Goal: Task Accomplishment & Management: Manage account settings

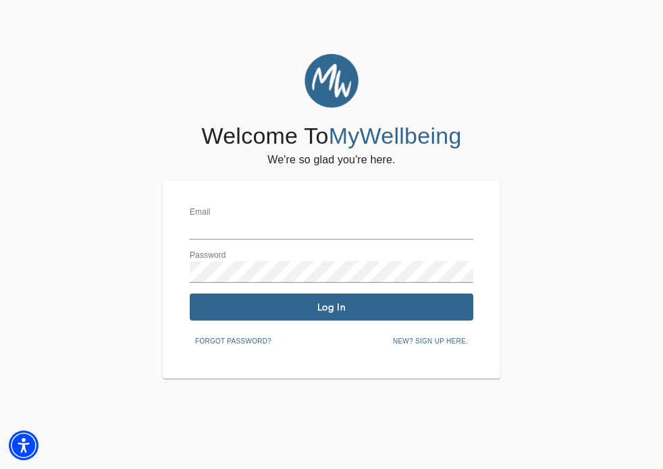
type input "[EMAIL_ADDRESS][PERSON_NAME][DOMAIN_NAME]"
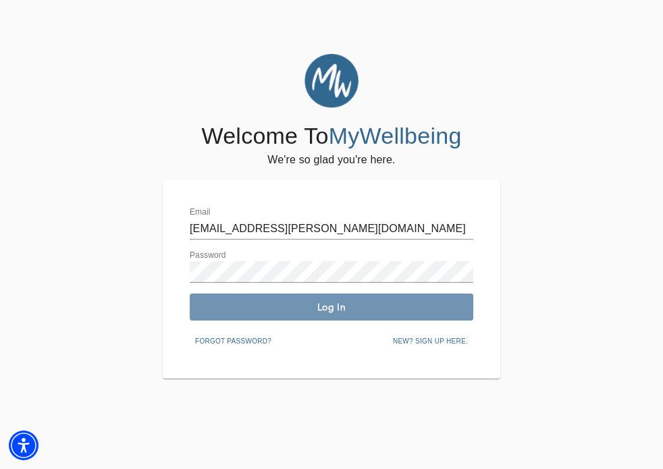
click at [317, 299] on button "Log In" at bounding box center [332, 307] width 284 height 27
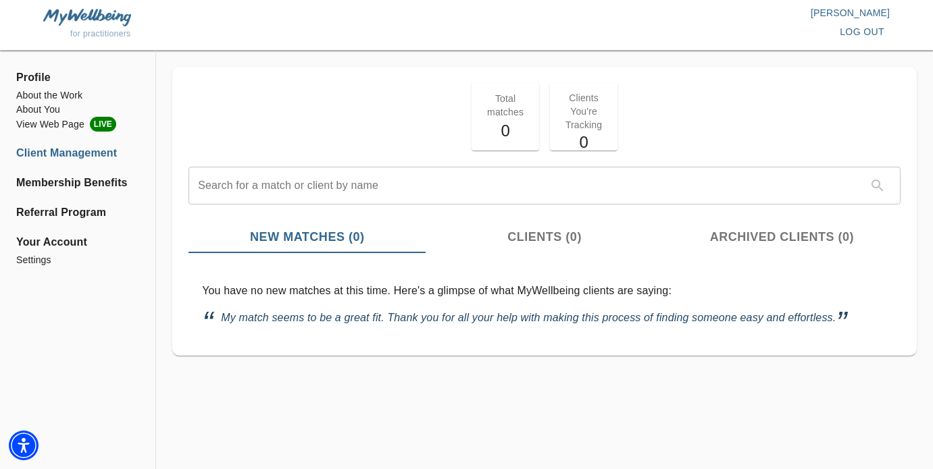
click at [42, 80] on span "Profile" at bounding box center [77, 78] width 123 height 16
click at [663, 11] on p "[PERSON_NAME]" at bounding box center [679, 13] width 424 height 14
click at [39, 70] on span "Profile" at bounding box center [77, 78] width 123 height 16
click at [42, 99] on li "About the Work" at bounding box center [77, 95] width 123 height 14
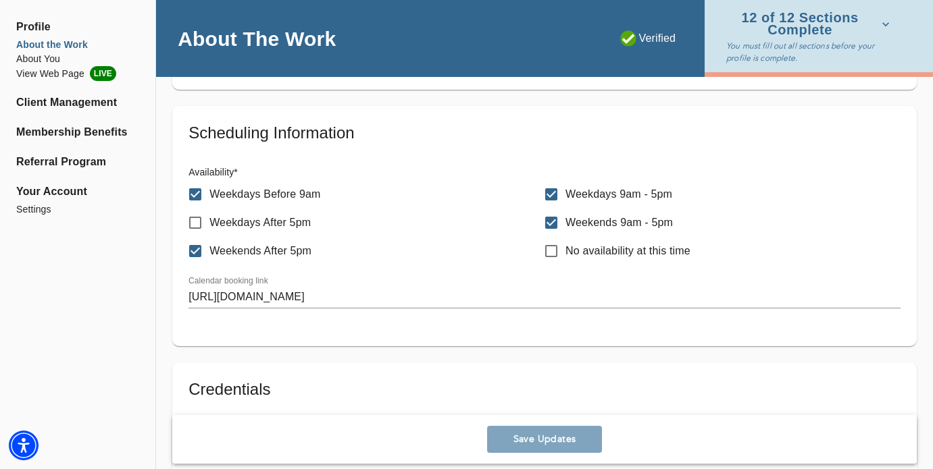
scroll to position [671, 0]
click at [76, 68] on li "View Web Page LIVE" at bounding box center [77, 73] width 123 height 15
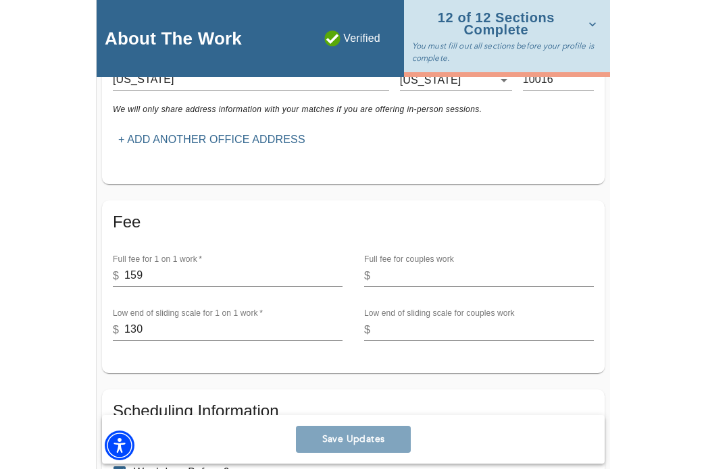
scroll to position [488, 0]
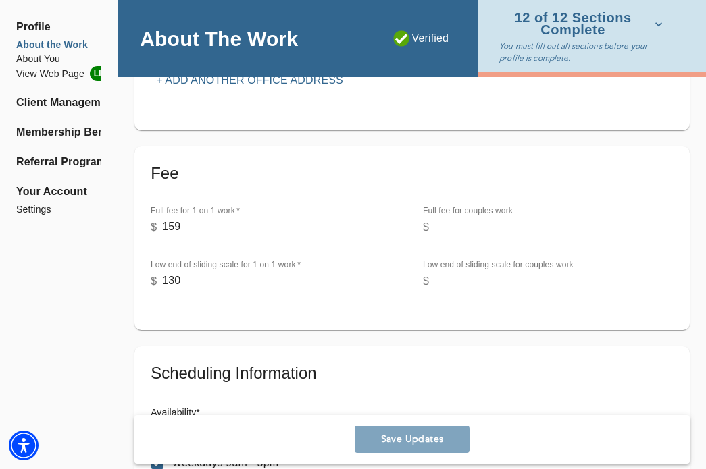
click at [394, 436] on div "Save Updates" at bounding box center [411, 439] width 555 height 49
click at [37, 17] on ul "Profile About the Work About You View Web Page LIVE Client Management Membershi…" at bounding box center [58, 122] width 85 height 222
click at [66, 74] on li "View Web Page LIVE" at bounding box center [58, 73] width 85 height 15
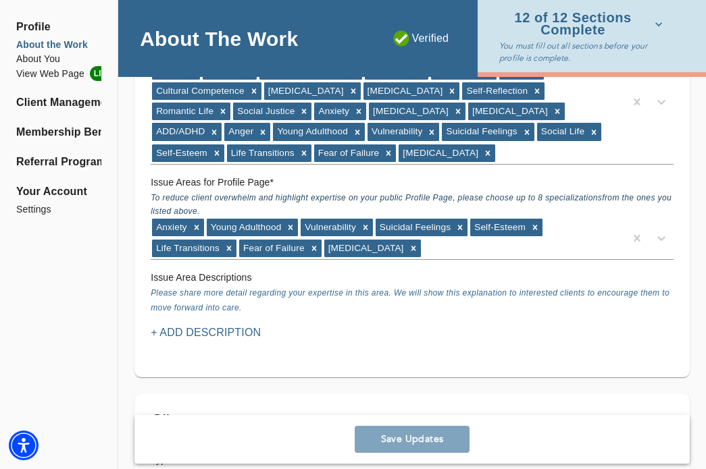
scroll to position [1497, 0]
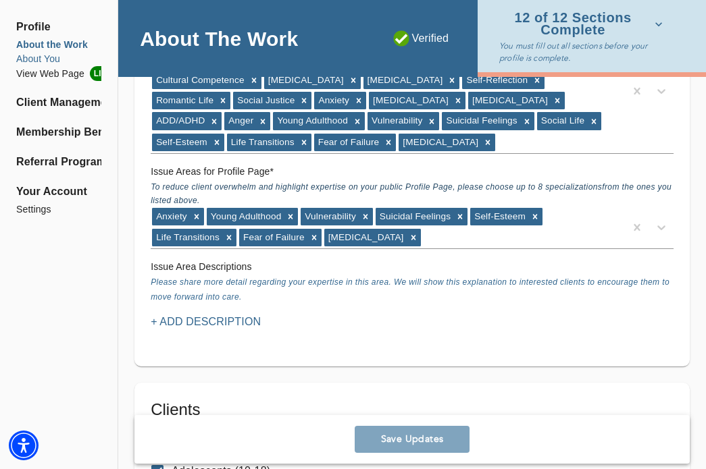
click at [53, 60] on li "About You" at bounding box center [58, 59] width 85 height 14
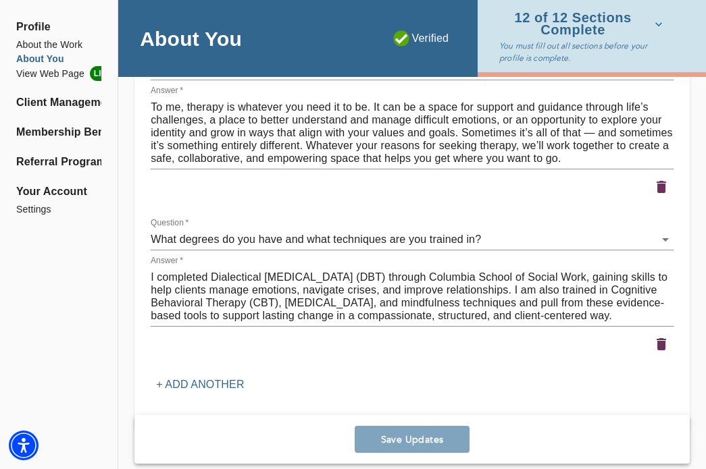
scroll to position [1986, 0]
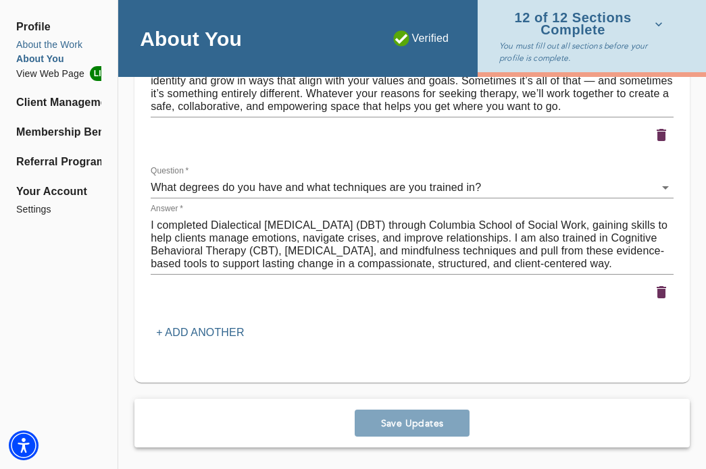
click at [71, 45] on li "About the Work" at bounding box center [58, 45] width 85 height 14
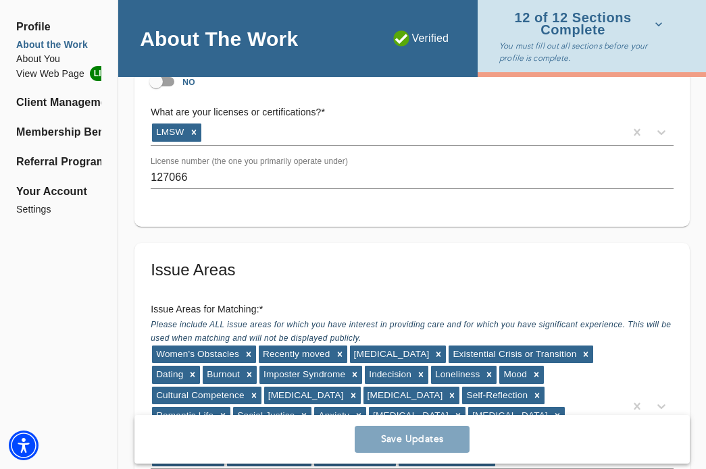
scroll to position [1056, 0]
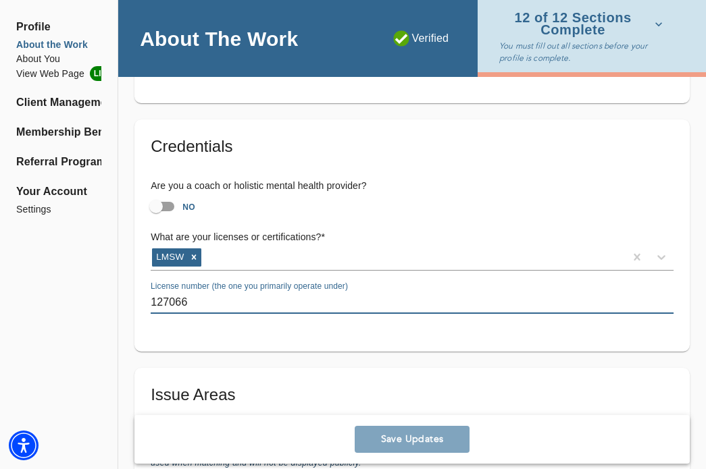
drag, startPoint x: 202, startPoint y: 308, endPoint x: 113, endPoint y: 307, distance: 88.5
